Goal: Navigation & Orientation: Find specific page/section

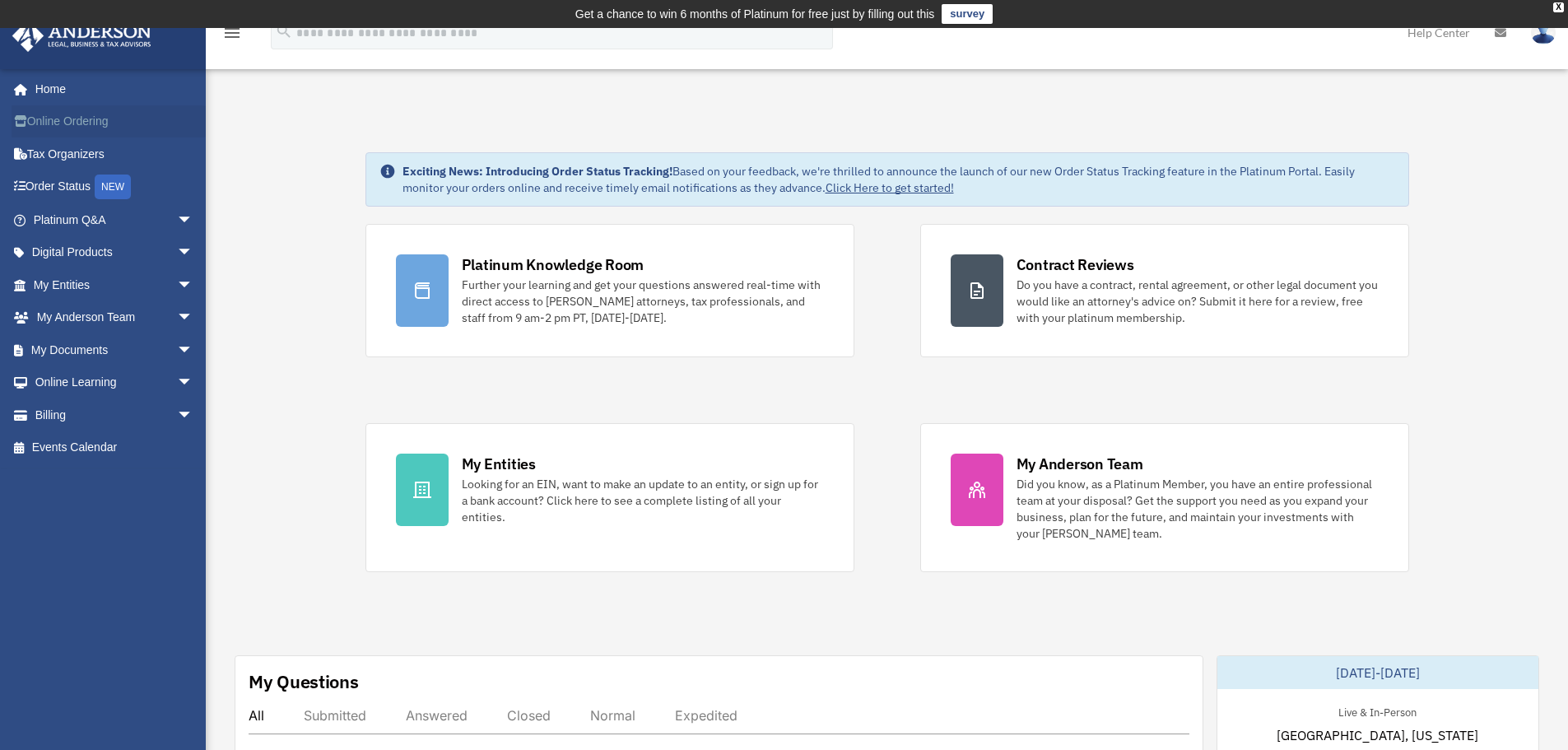
click at [71, 110] on link "Online Ordering" at bounding box center [114, 122] width 206 height 33
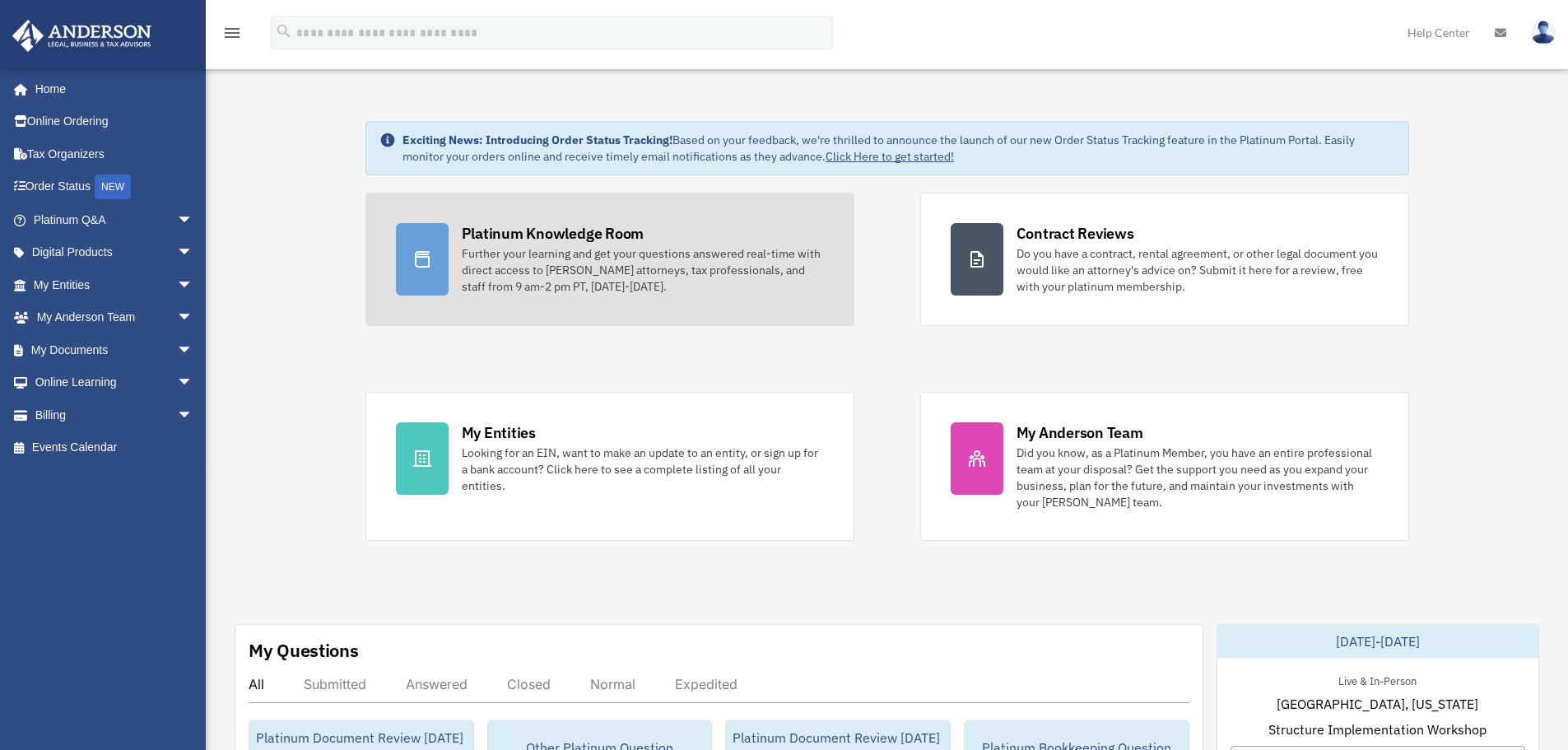
scroll to position [287, 0]
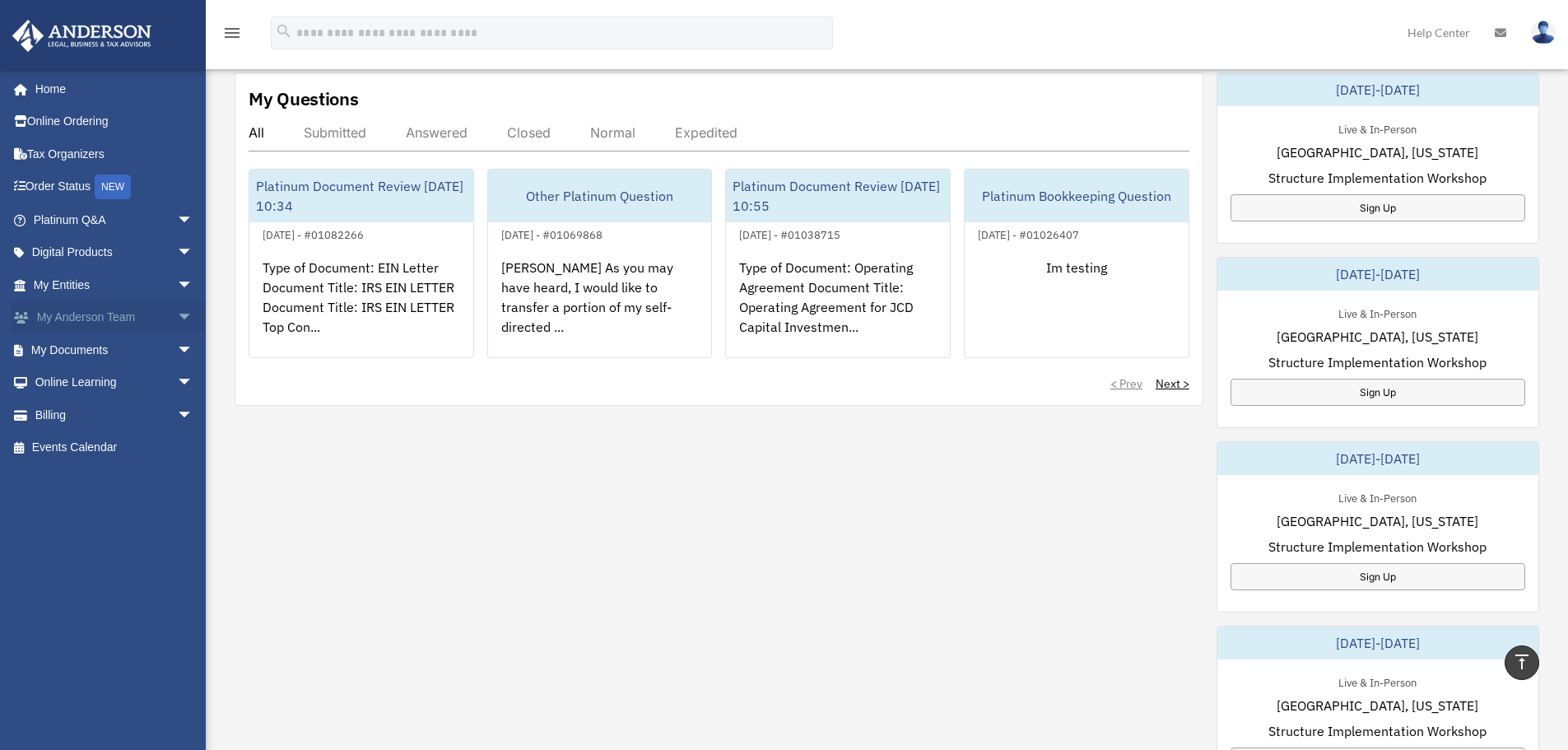
scroll to position [573, 0]
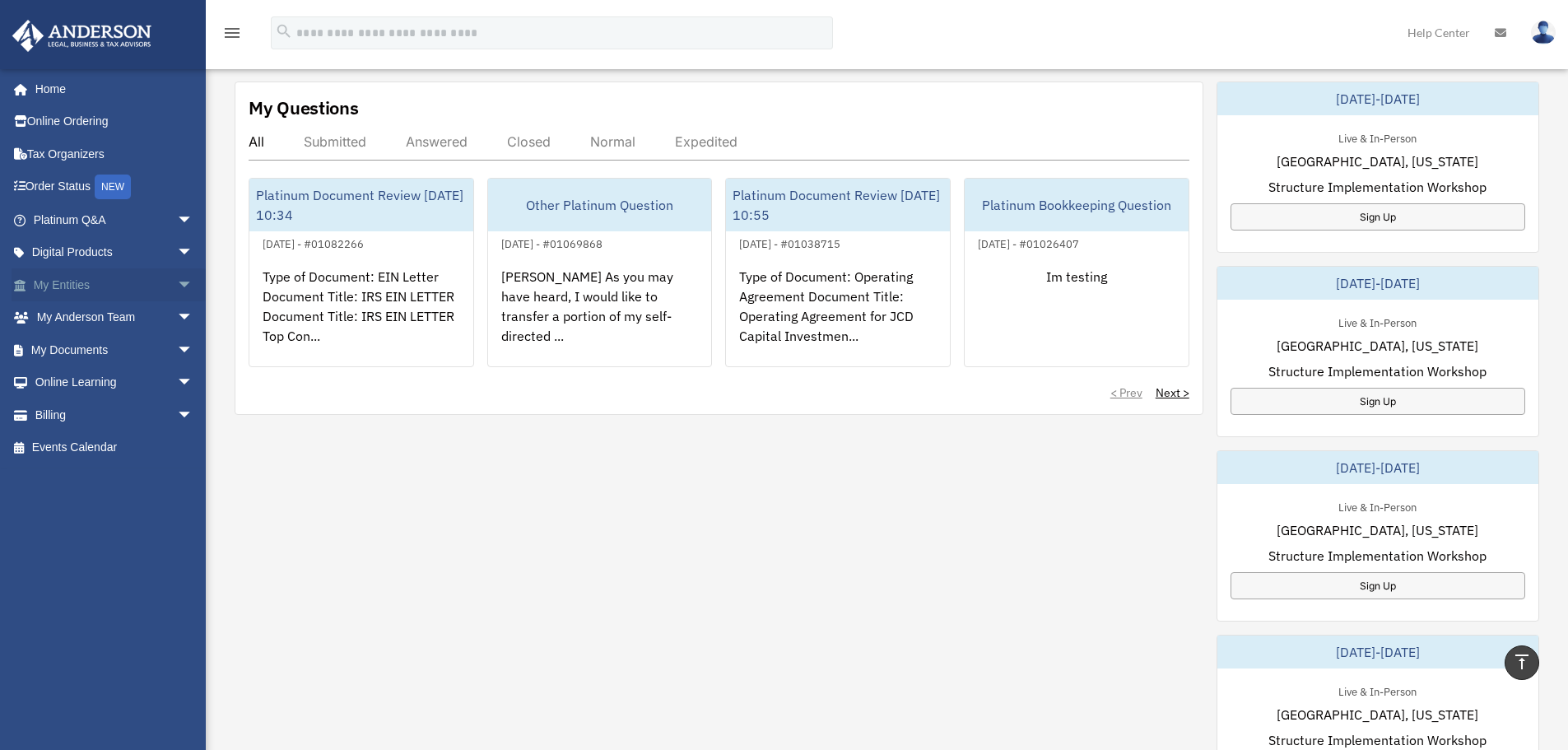
click at [177, 281] on span "arrow_drop_down" at bounding box center [194, 285] width 33 height 34
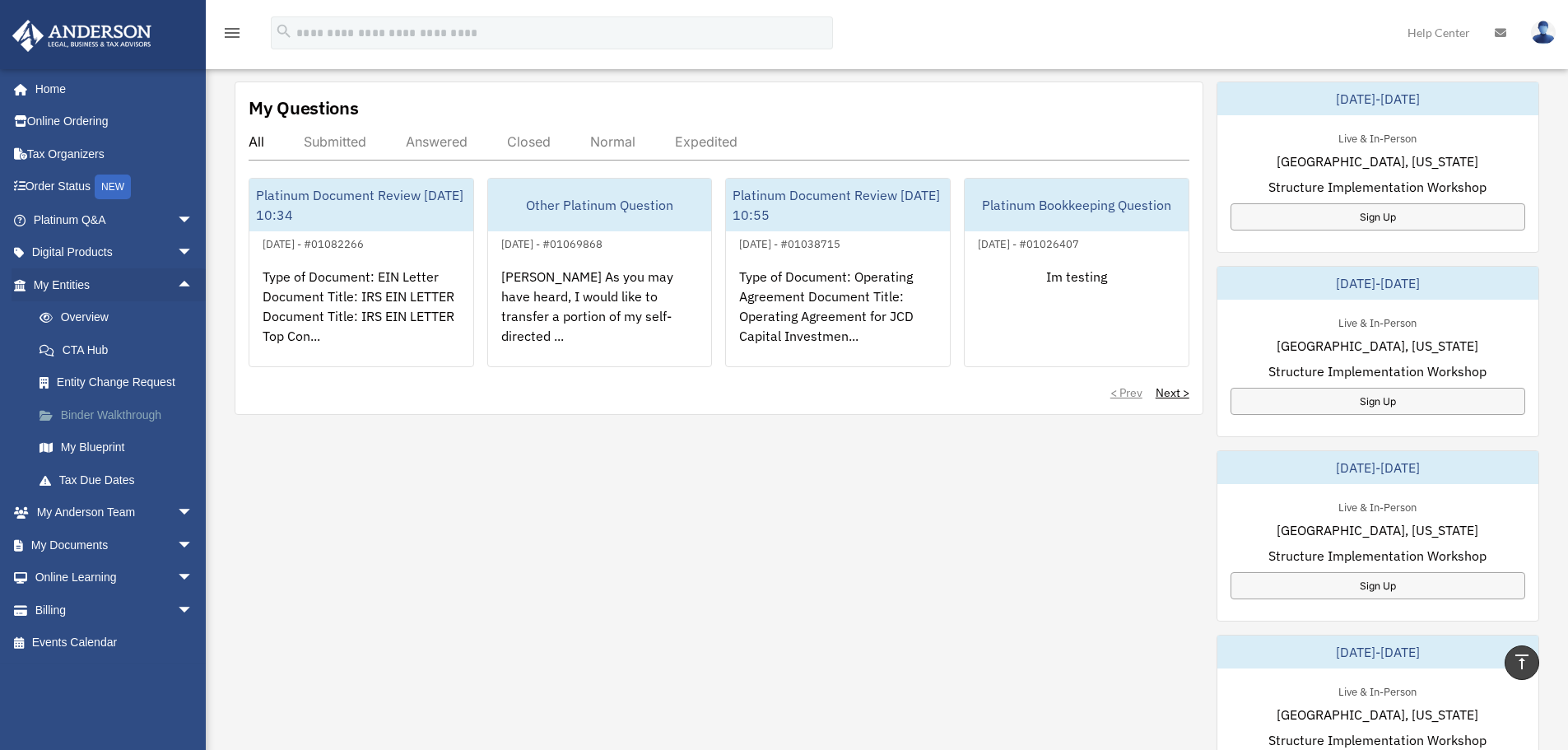
click at [153, 415] on link "Binder Walkthrough" at bounding box center [120, 415] width 195 height 33
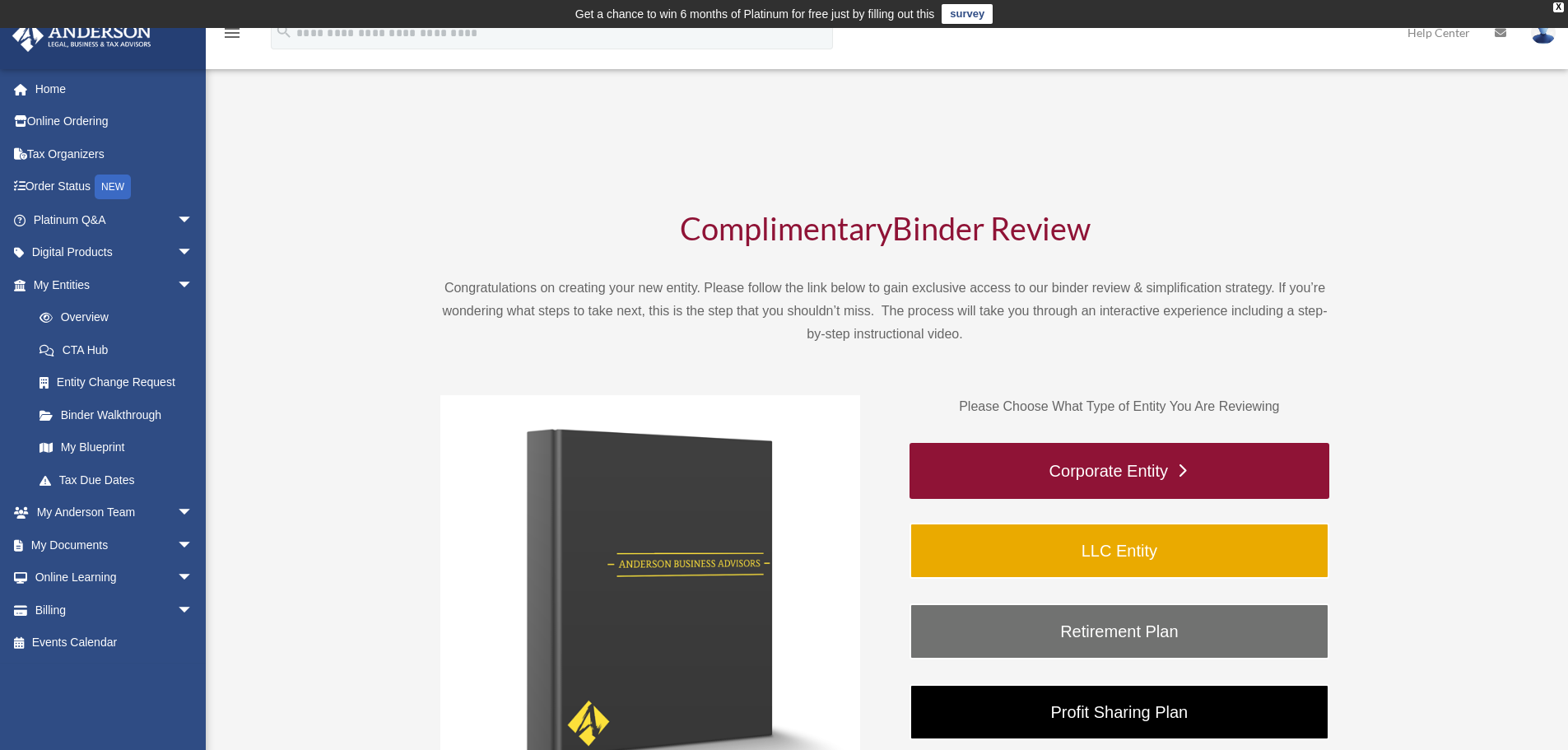
click at [1123, 466] on link "Corporate Entity" at bounding box center [1119, 471] width 419 height 56
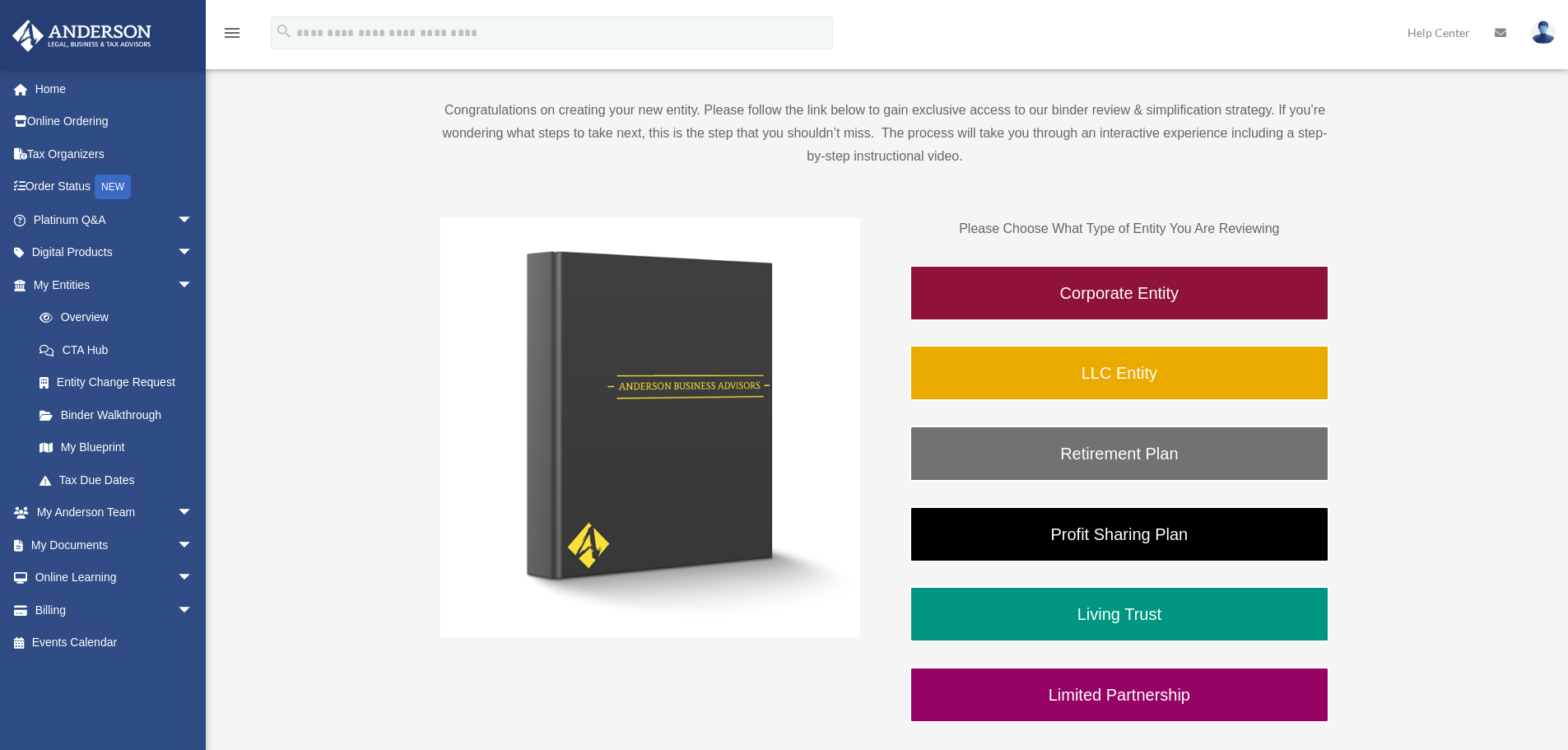
scroll to position [247, 0]
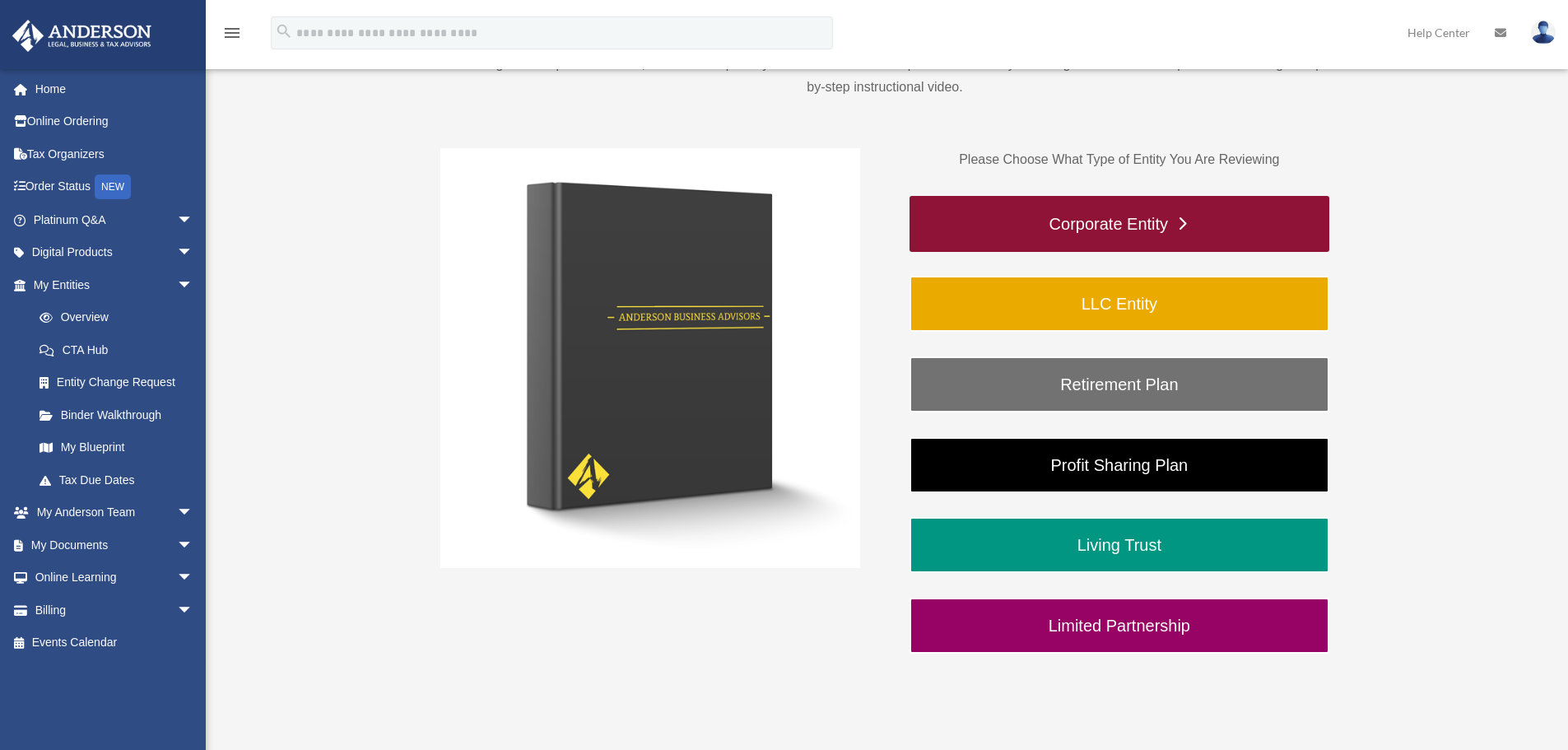
click at [1178, 225] on link "Corporate Entity" at bounding box center [1119, 224] width 419 height 56
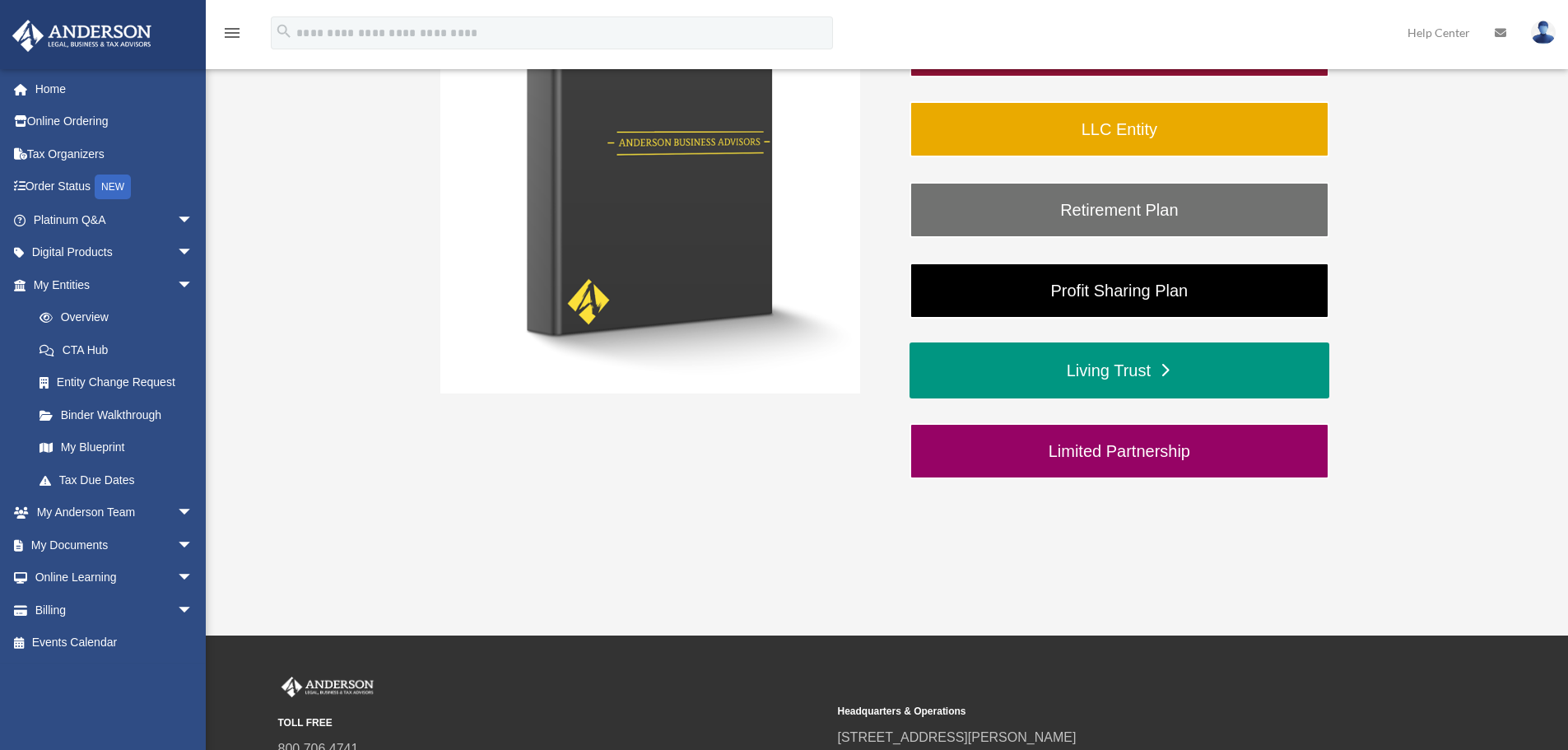
scroll to position [494, 0]
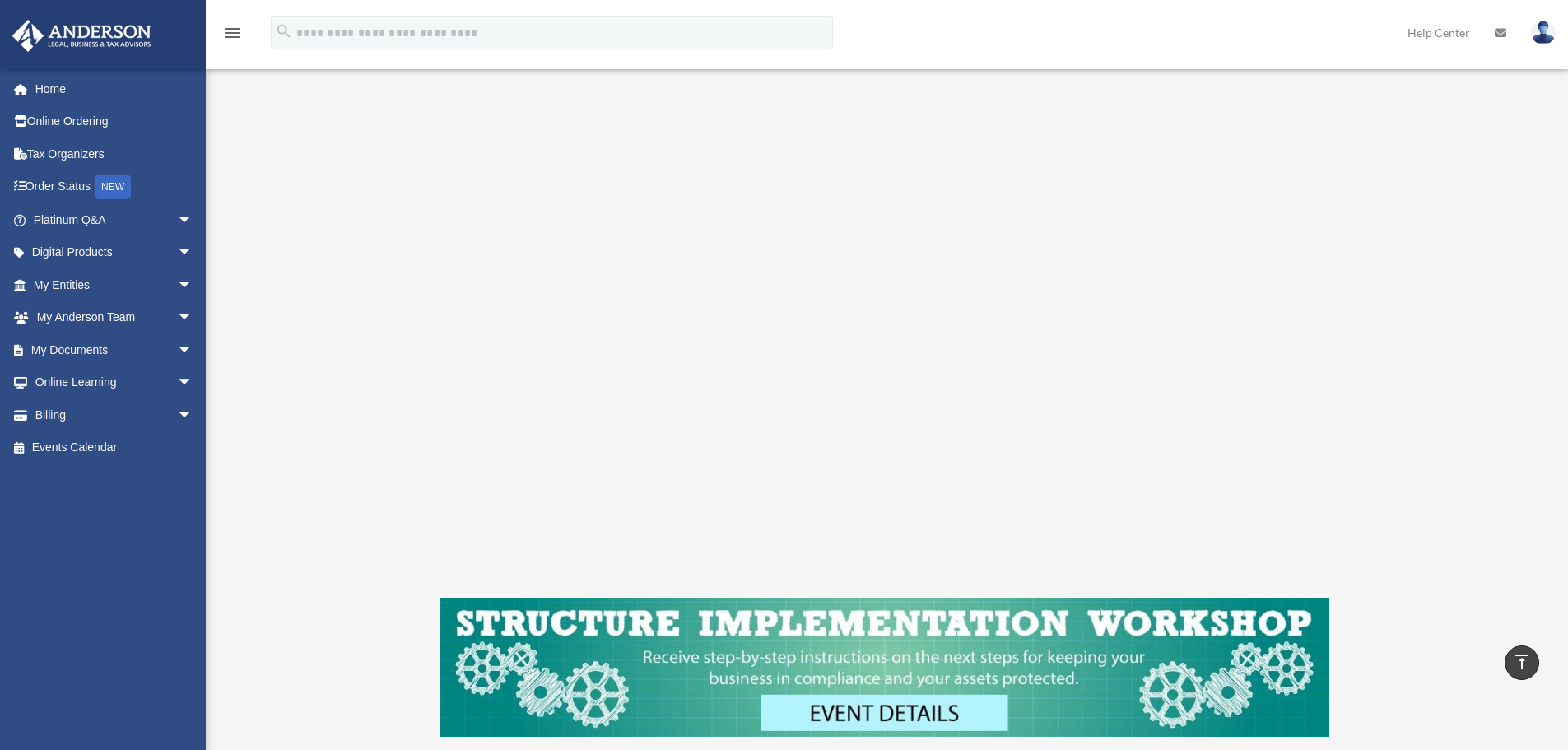
scroll to position [247, 0]
click at [148, 322] on link "My Anderson Team arrow_drop_down" at bounding box center [114, 317] width 206 height 33
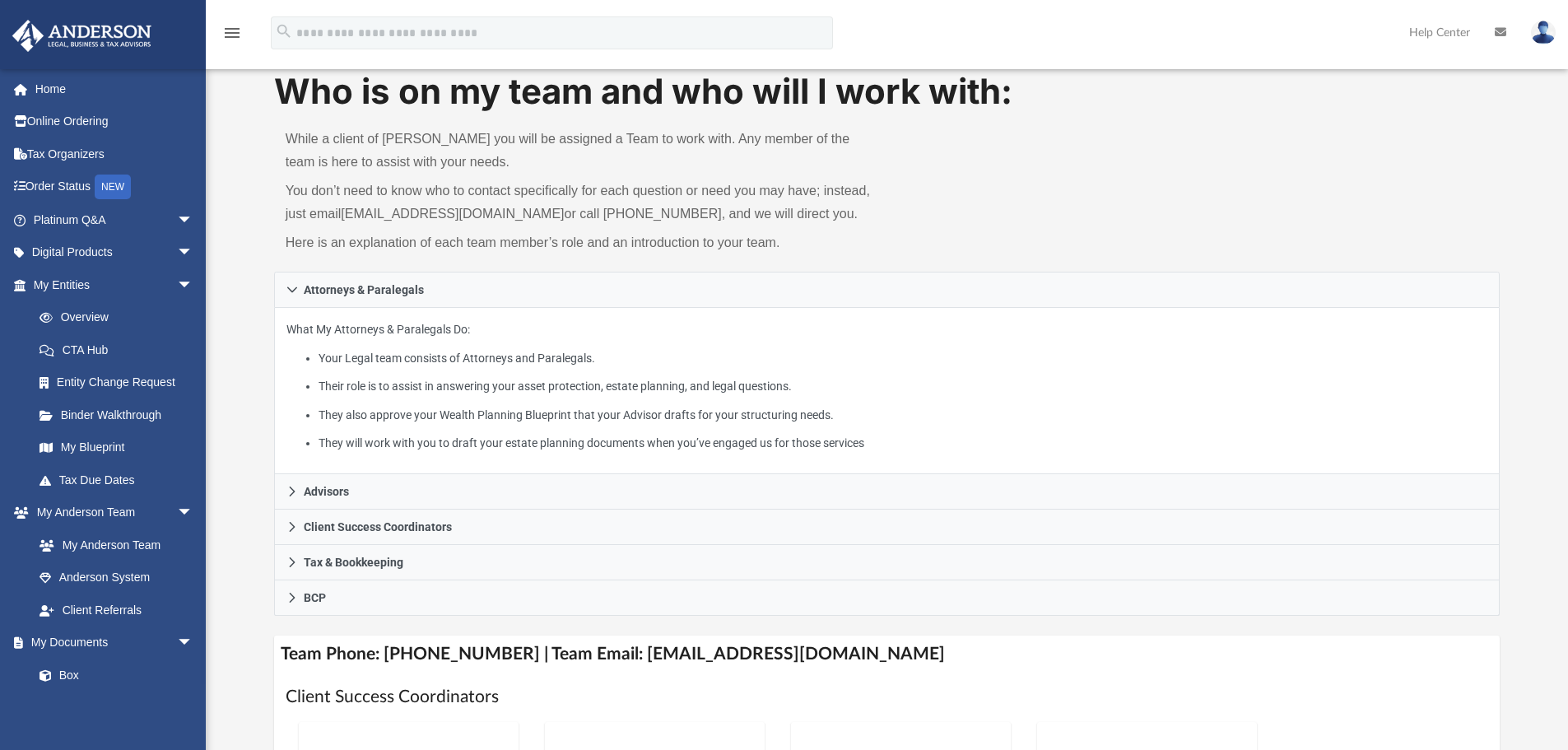
scroll to position [82, 0]
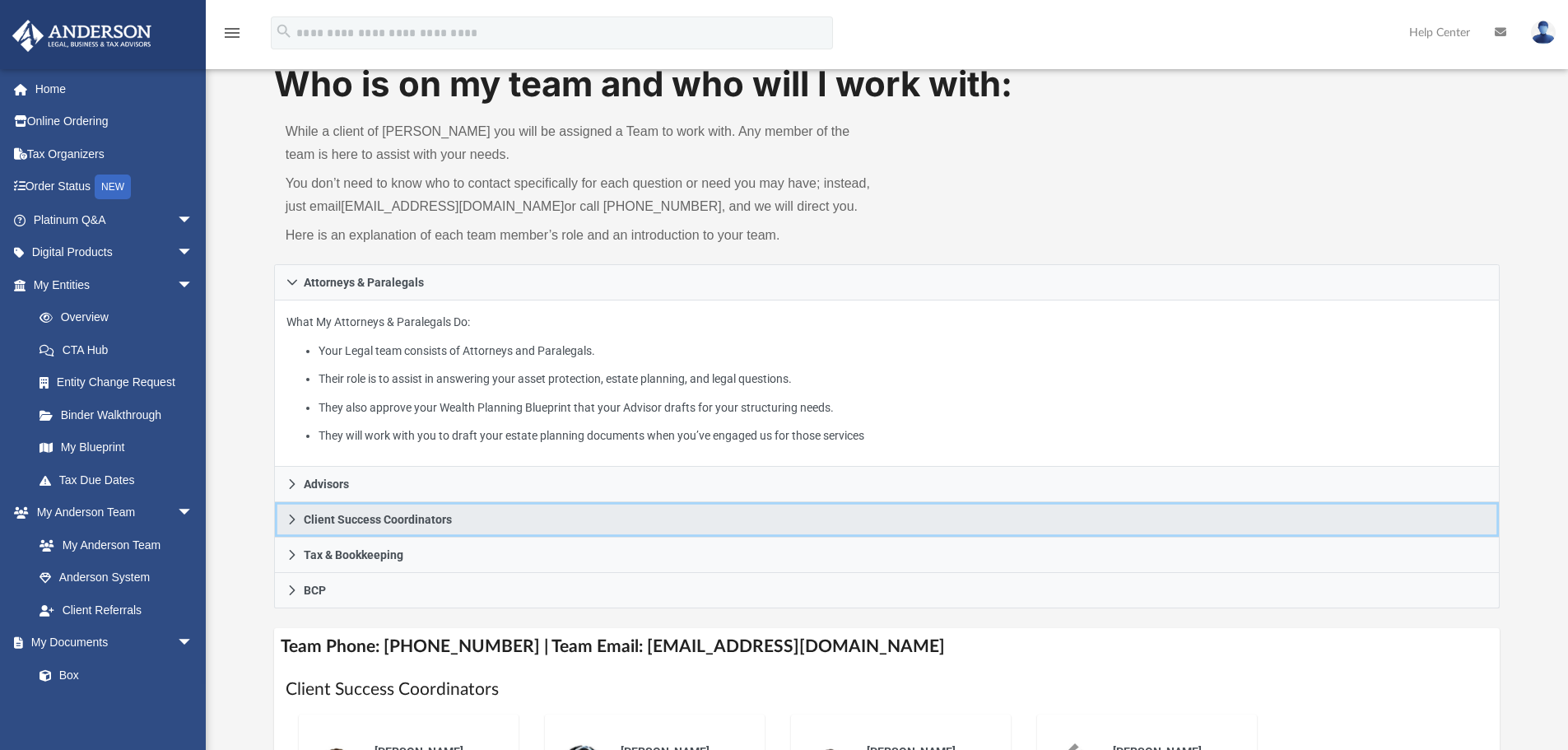
click at [319, 516] on span "Client Success Coordinators" at bounding box center [377, 520] width 148 height 12
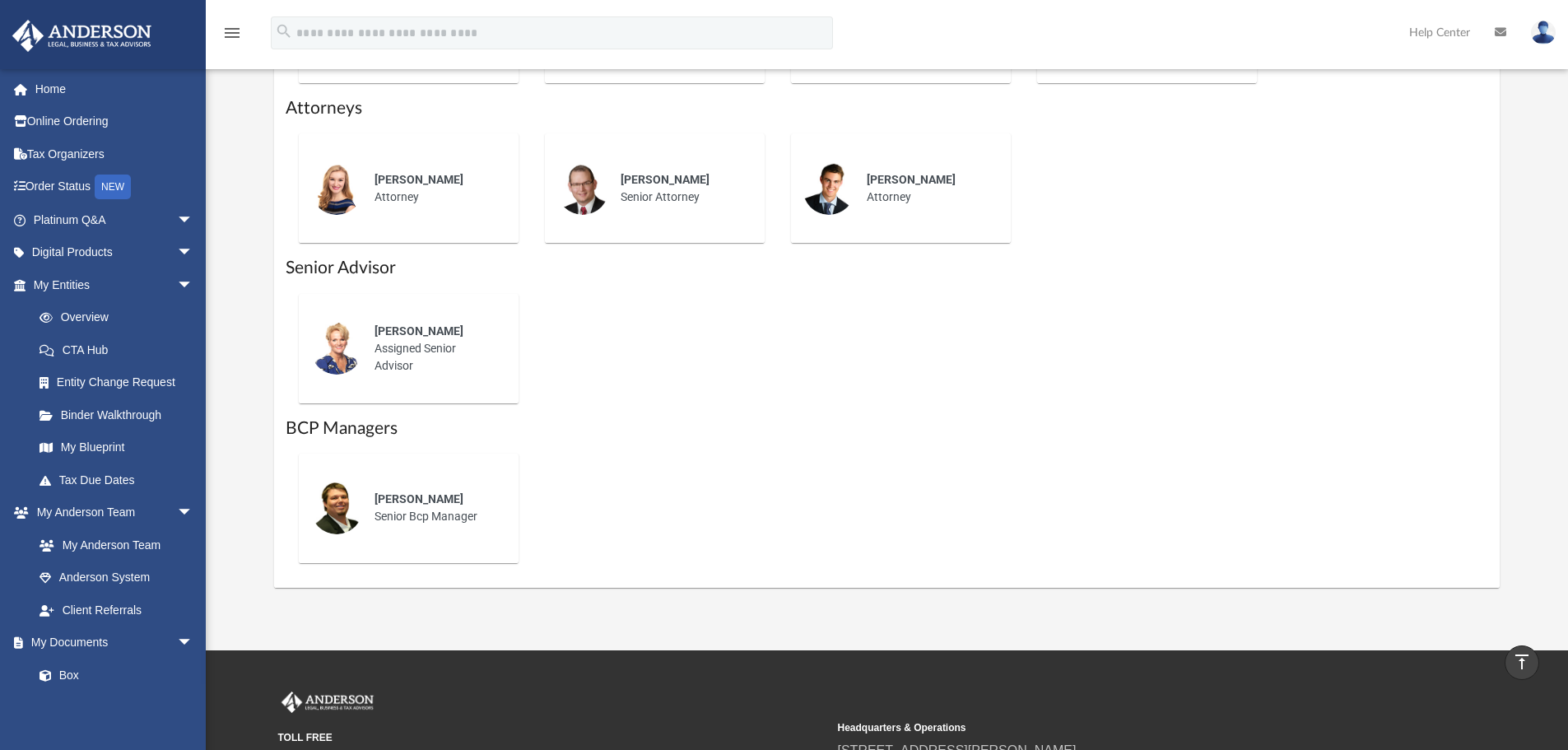
scroll to position [741, 0]
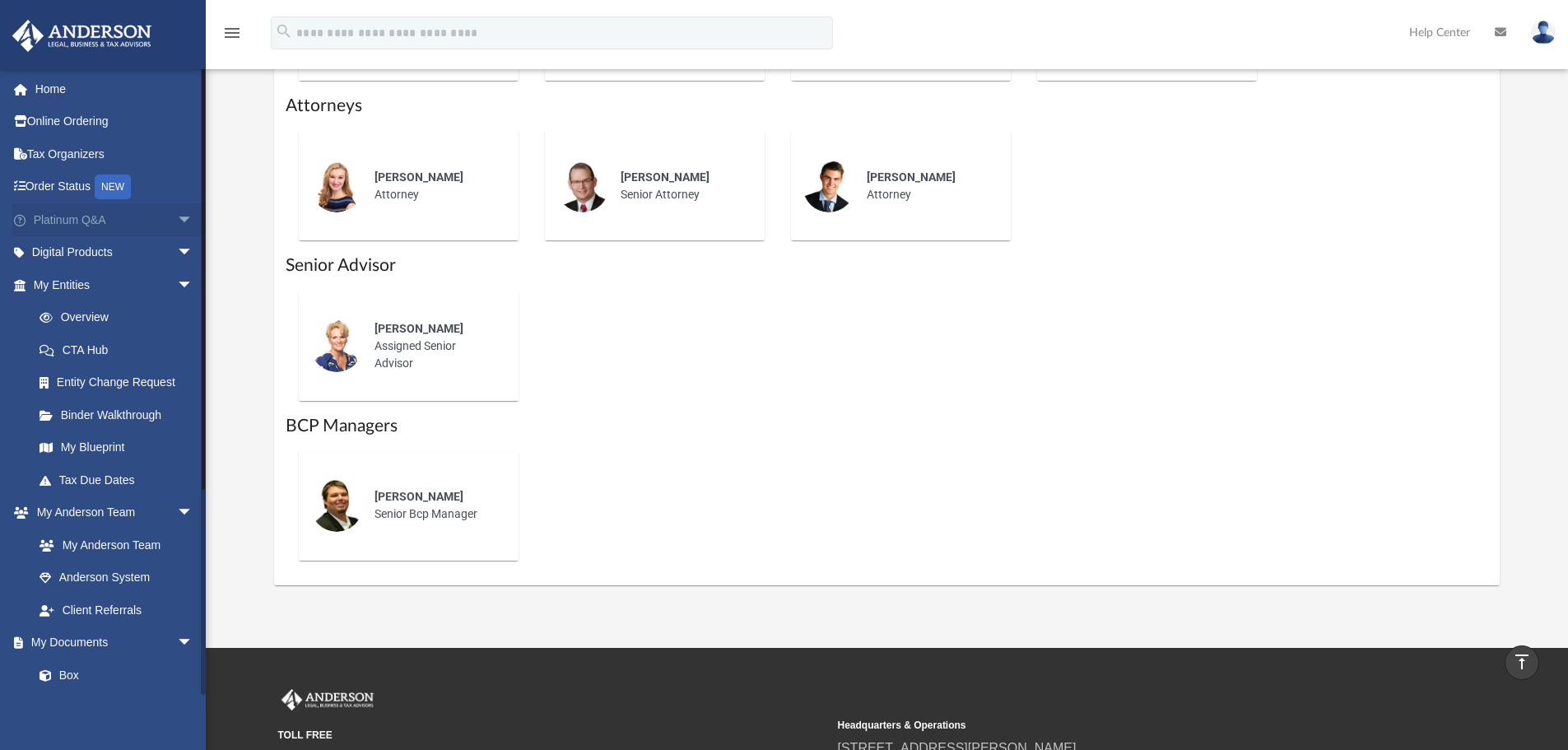
click at [179, 227] on span "arrow_drop_down" at bounding box center [194, 220] width 33 height 34
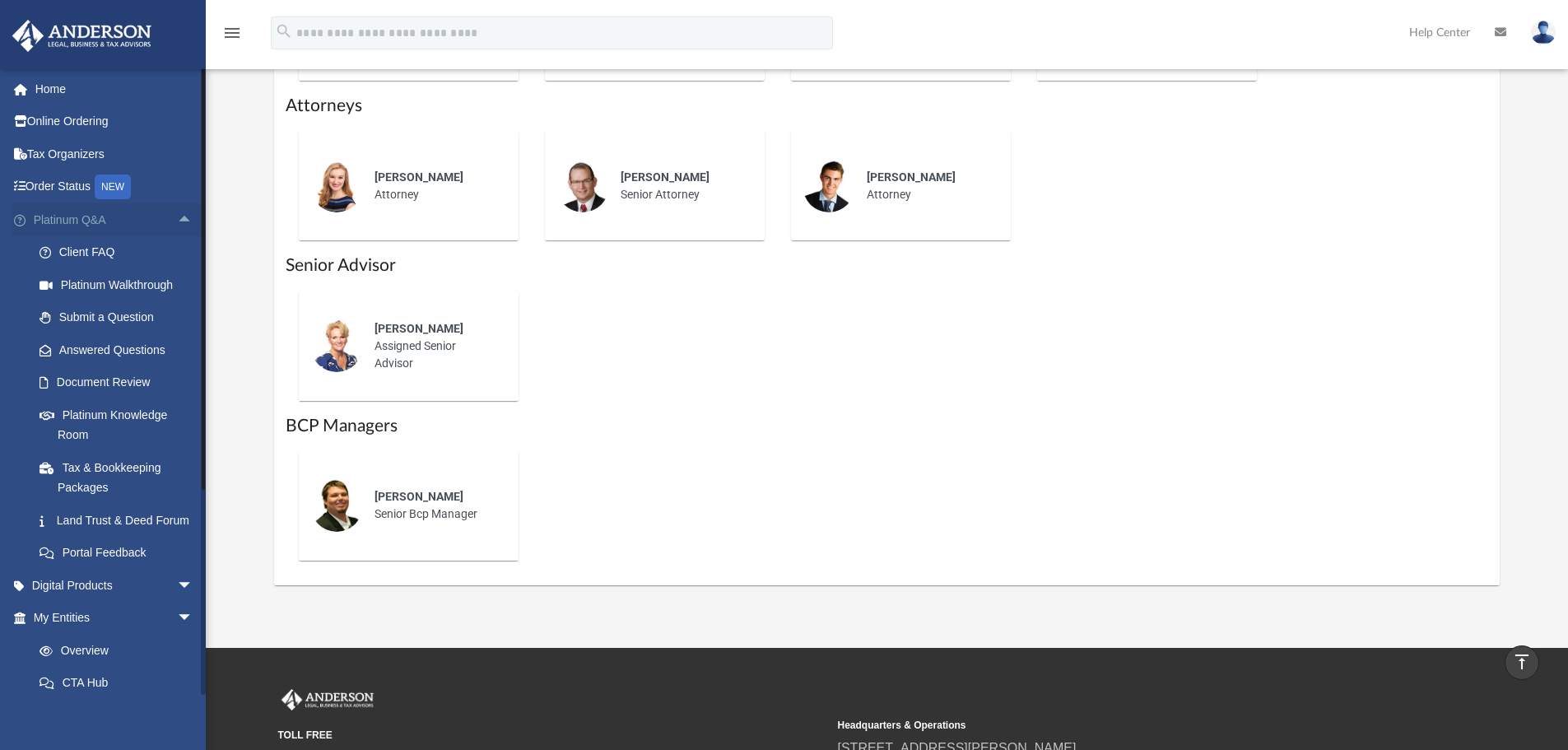
click at [179, 227] on span "arrow_drop_up" at bounding box center [194, 220] width 33 height 34
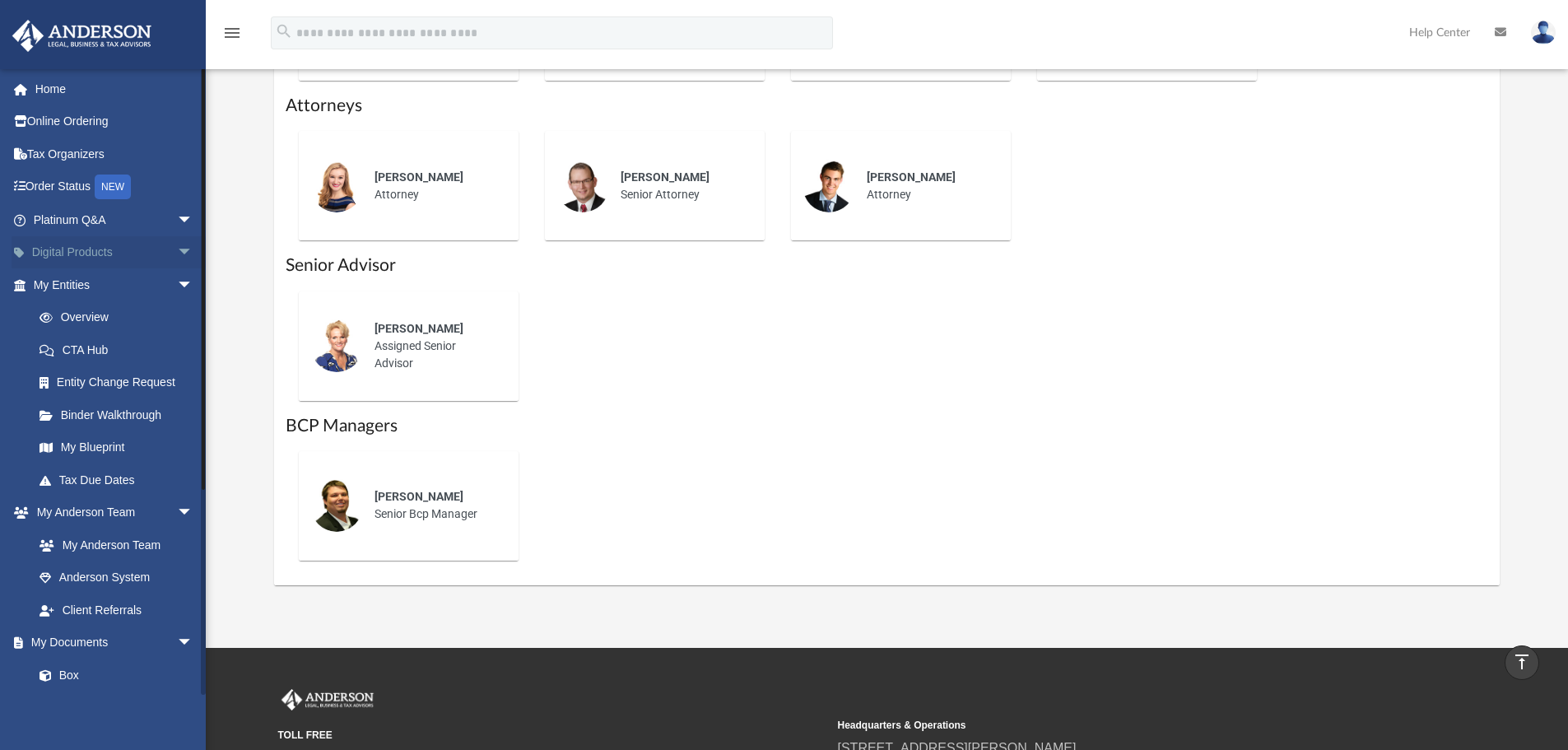
click at [177, 246] on span "arrow_drop_down" at bounding box center [194, 253] width 33 height 34
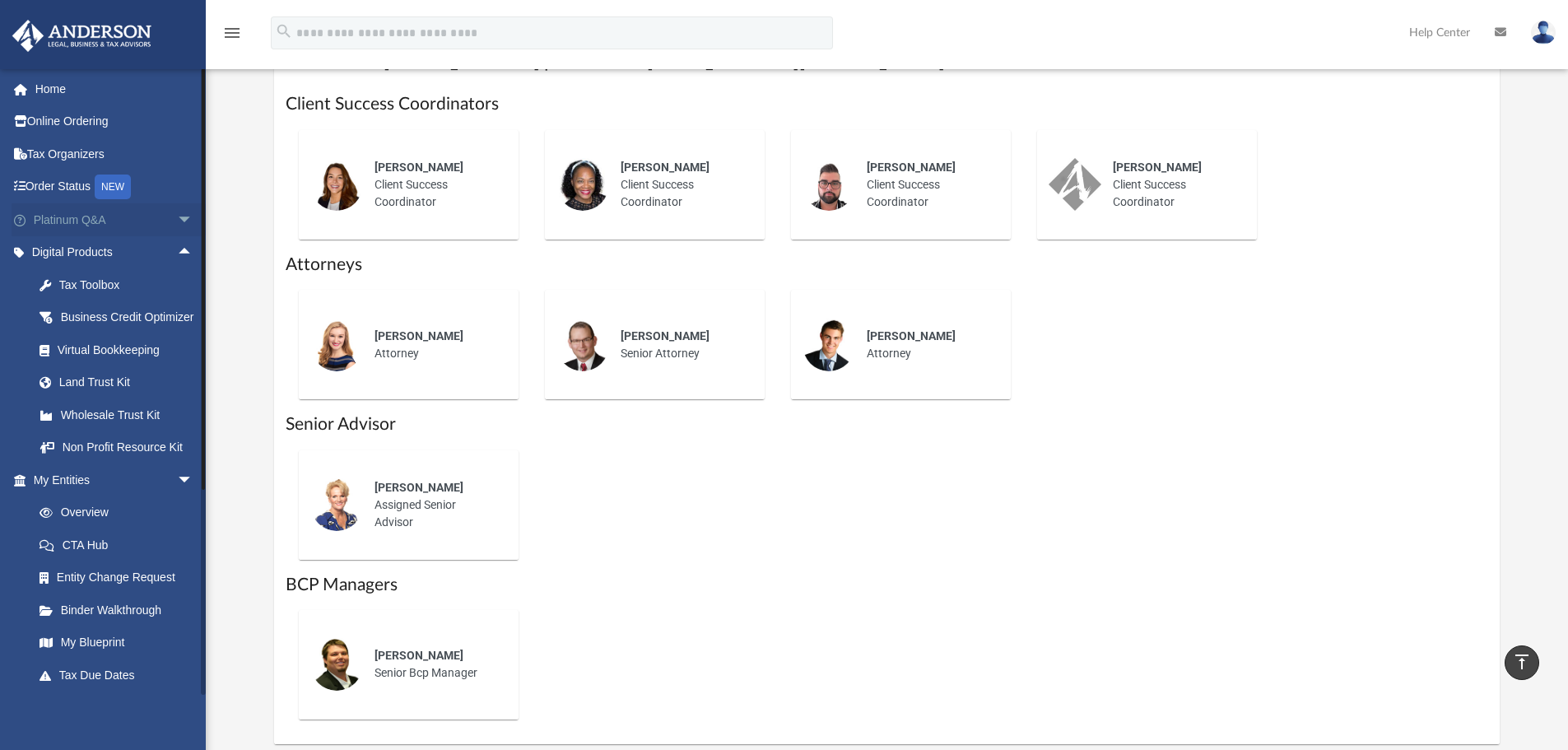
scroll to position [494, 0]
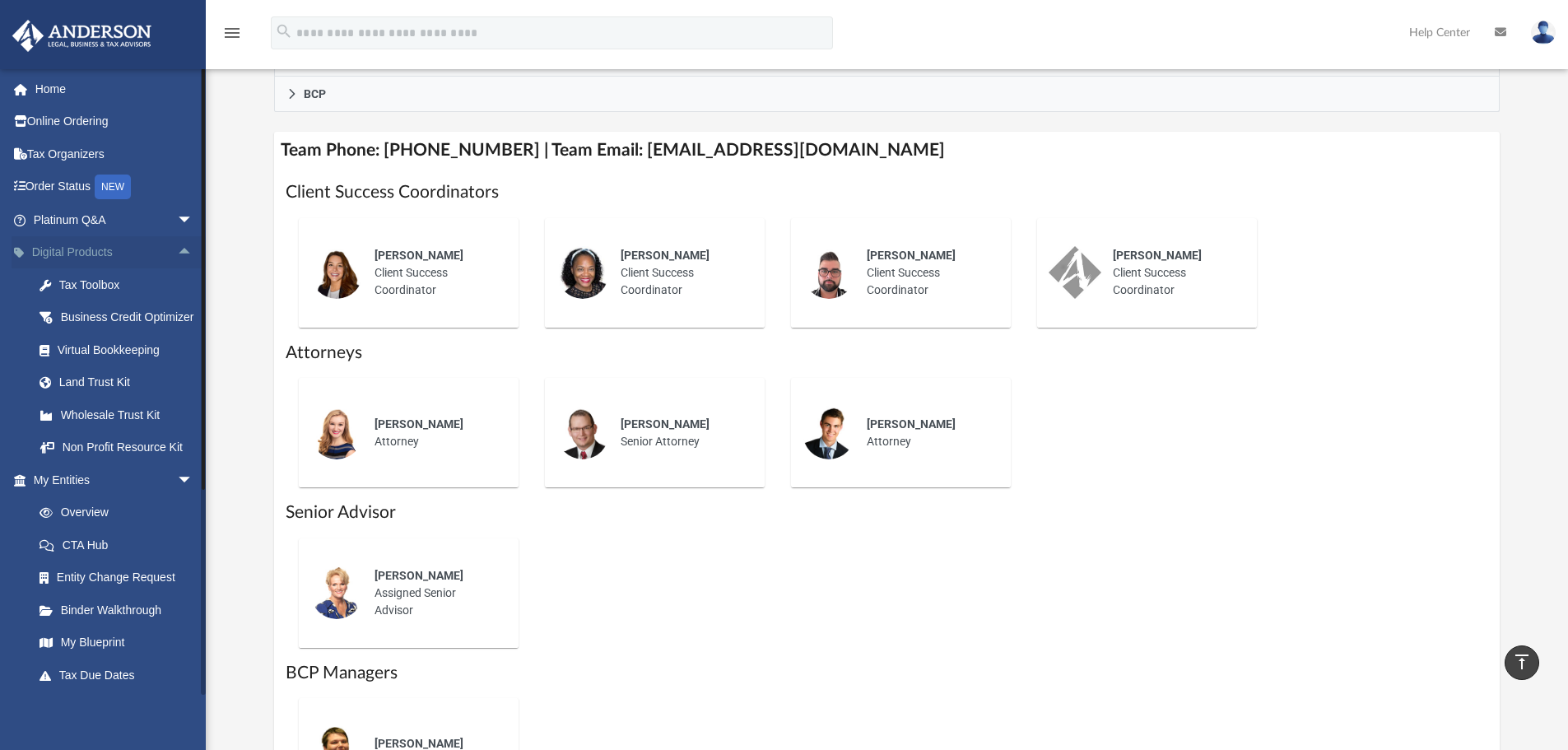
click at [122, 263] on link "Digital Products arrow_drop_up" at bounding box center [114, 253] width 206 height 33
click at [177, 248] on span "arrow_drop_up" at bounding box center [194, 253] width 33 height 34
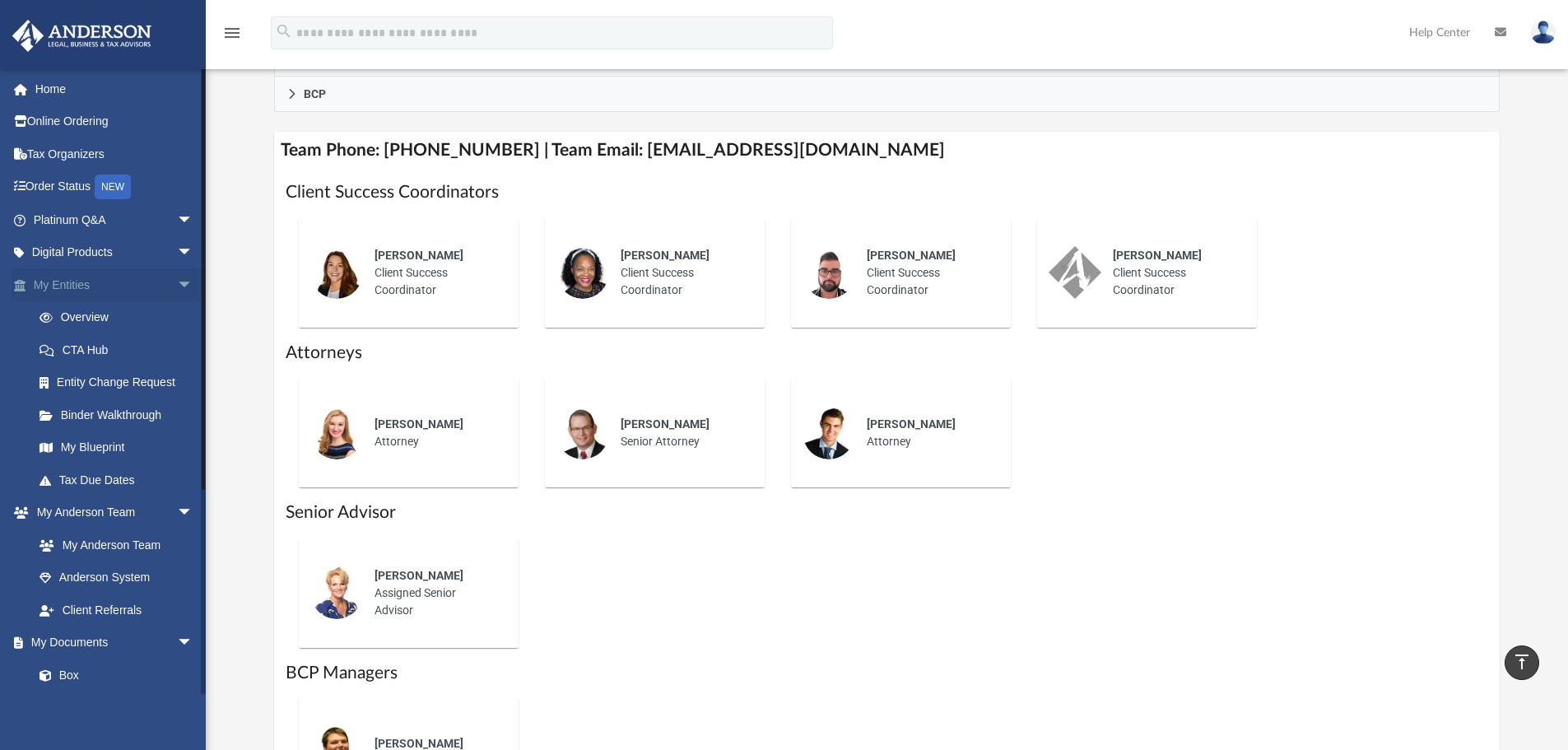
click at [181, 281] on span "arrow_drop_down" at bounding box center [194, 285] width 33 height 34
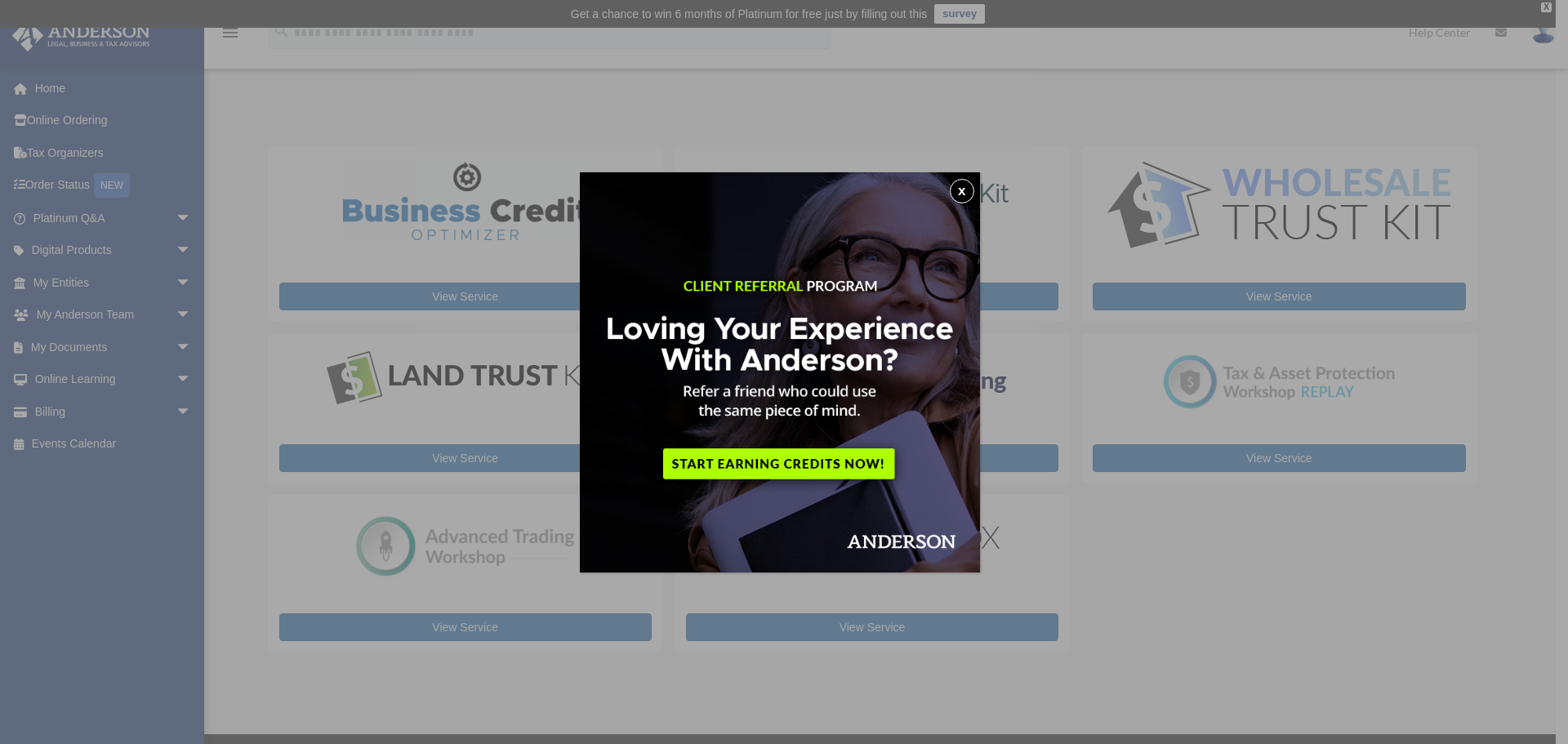
click at [964, 196] on button "x" at bounding box center [962, 191] width 25 height 25
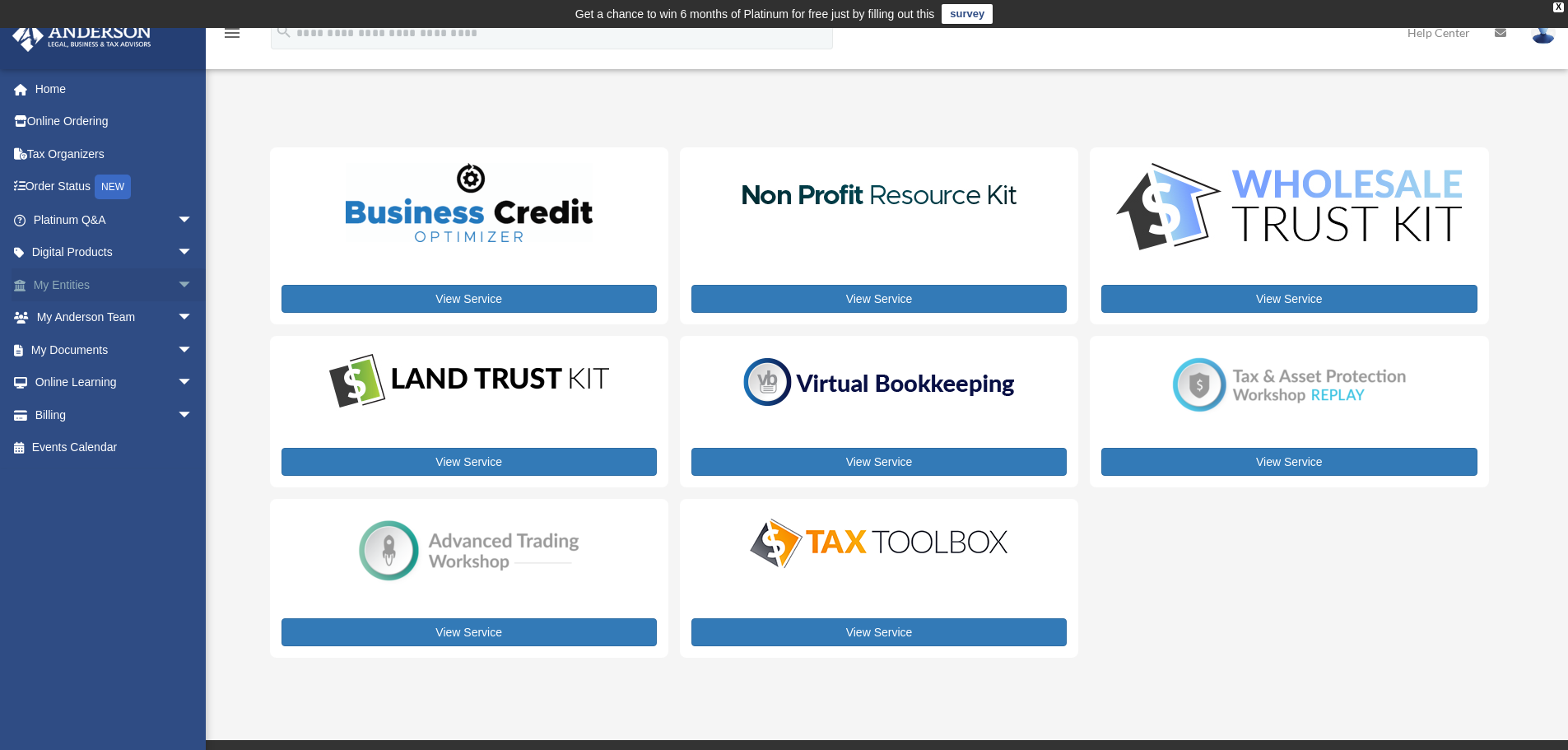
click at [190, 272] on span "arrow_drop_down" at bounding box center [194, 285] width 33 height 34
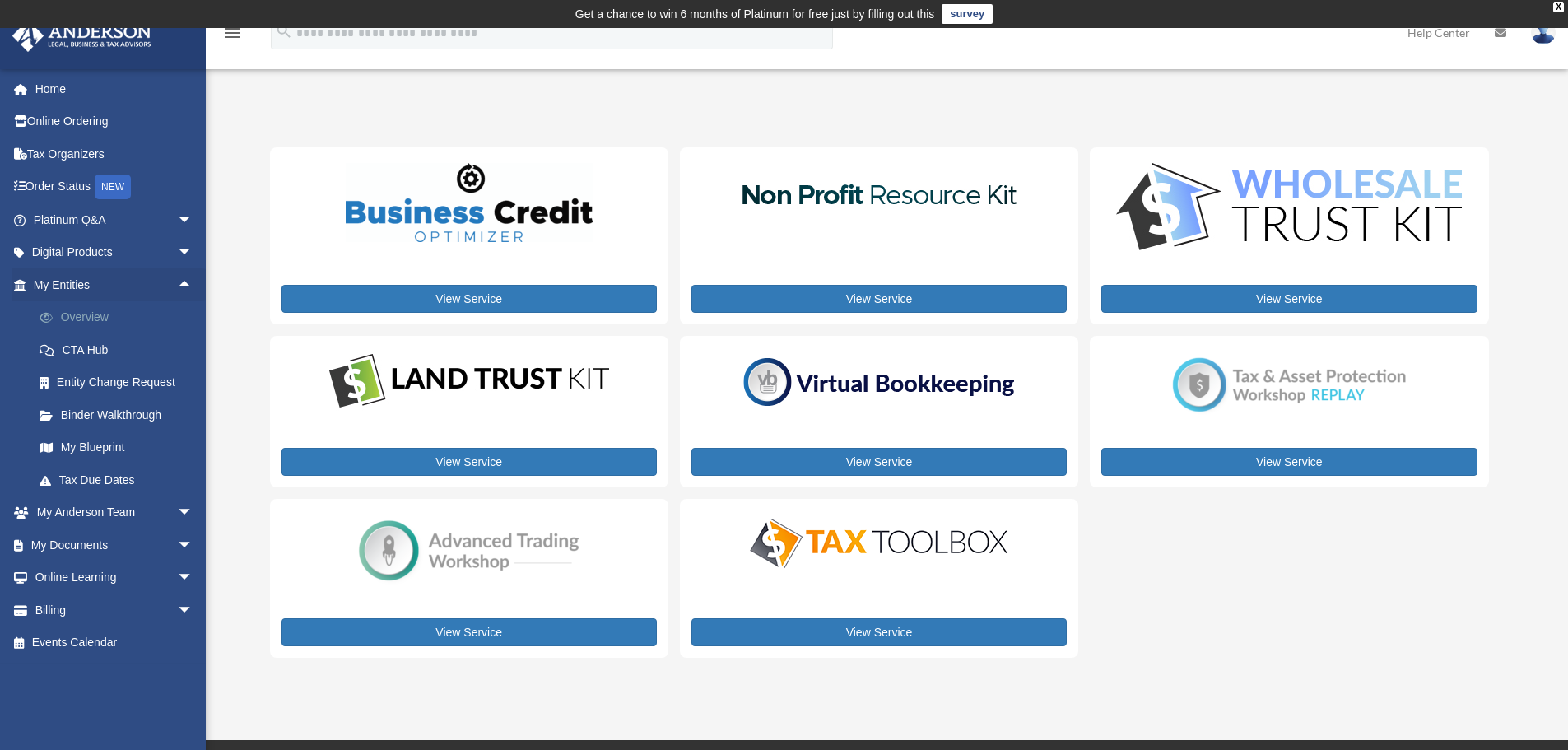
click at [140, 305] on link "Overview" at bounding box center [120, 317] width 195 height 33
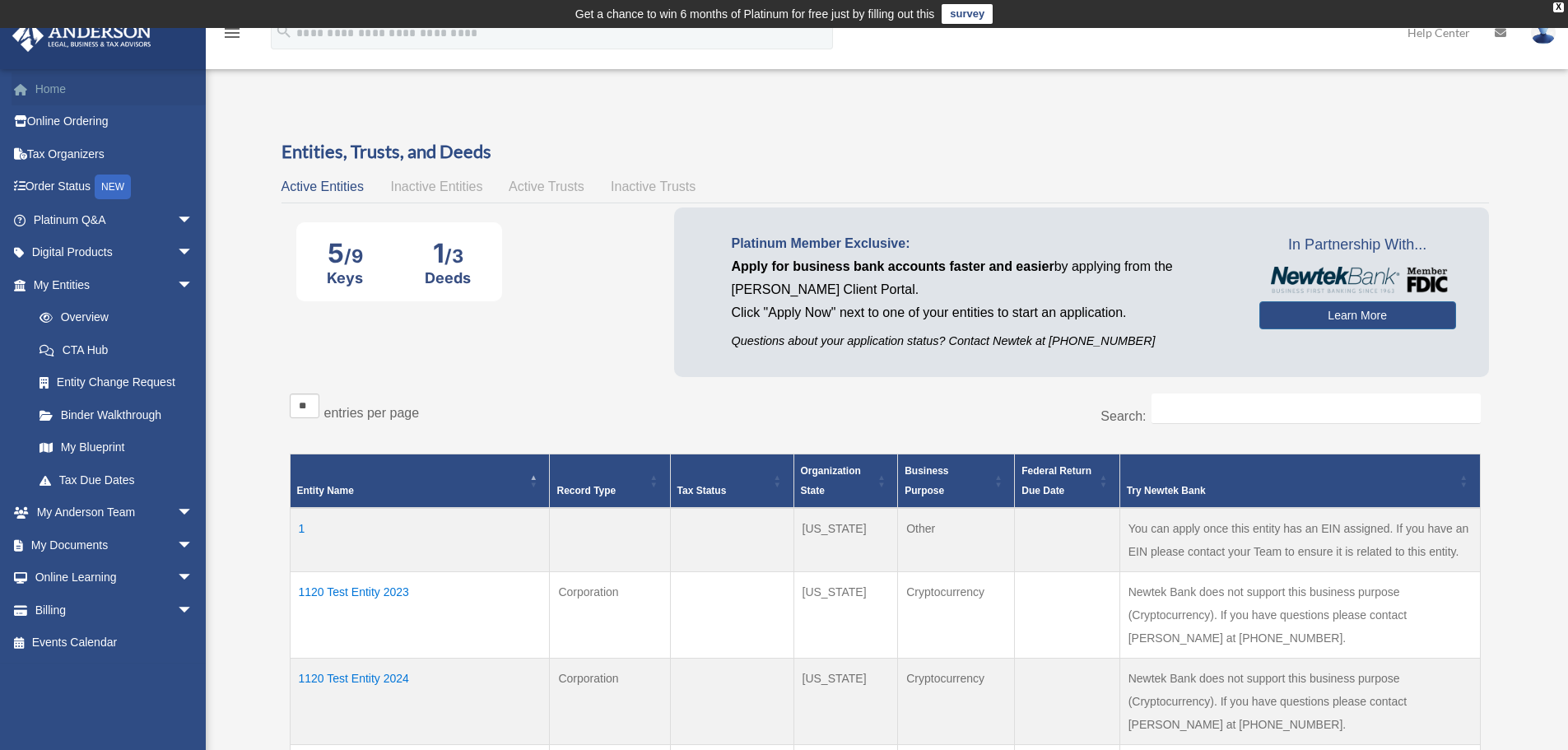
click at [93, 81] on link "Home" at bounding box center [114, 89] width 206 height 33
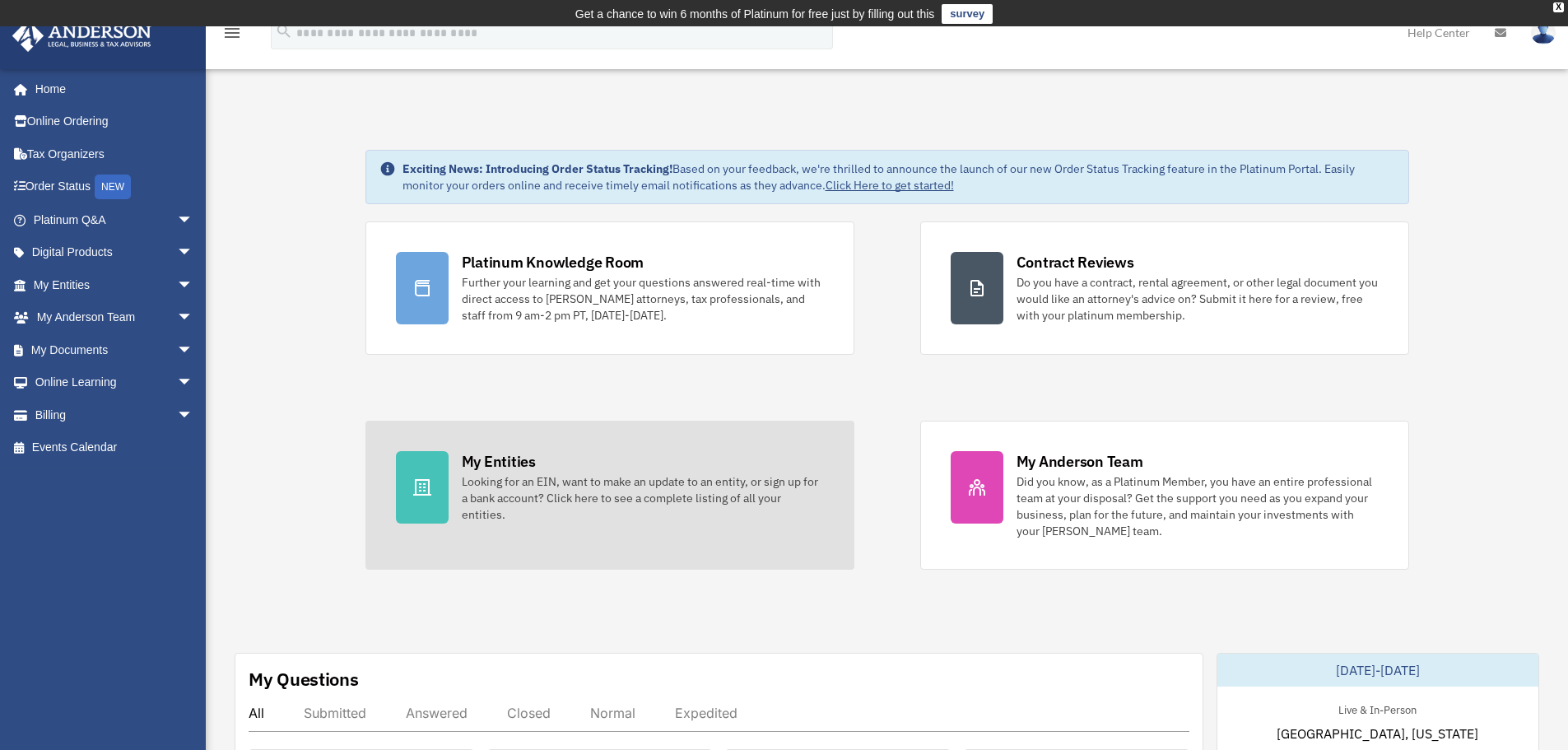
click at [546, 462] on div "My Entities Looking for an EIN, want to make an update to an entity, or sign up…" at bounding box center [642, 486] width 362 height 71
